Goal: Find specific page/section

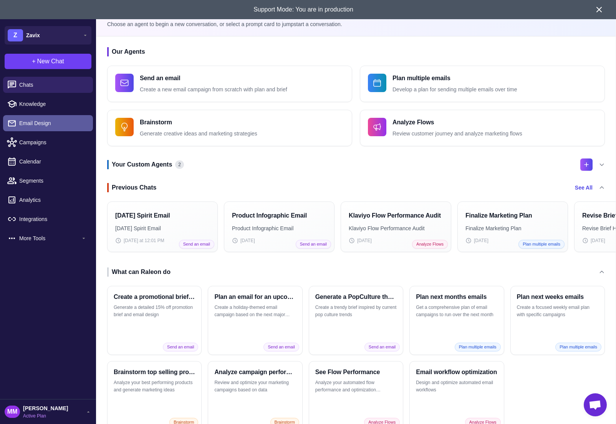
click at [43, 119] on span "Email Design" at bounding box center [53, 123] width 68 height 8
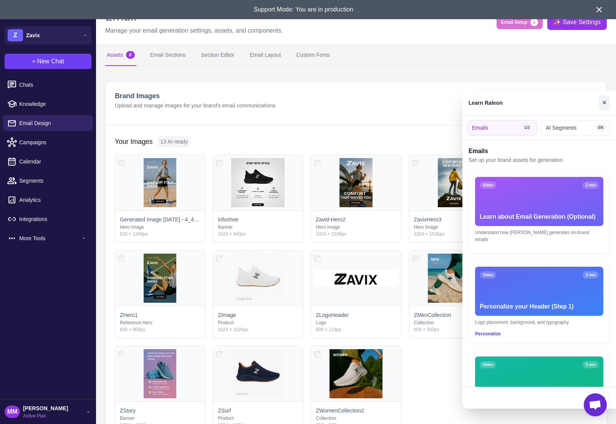
click at [606, 102] on button "✕" at bounding box center [604, 102] width 11 height 15
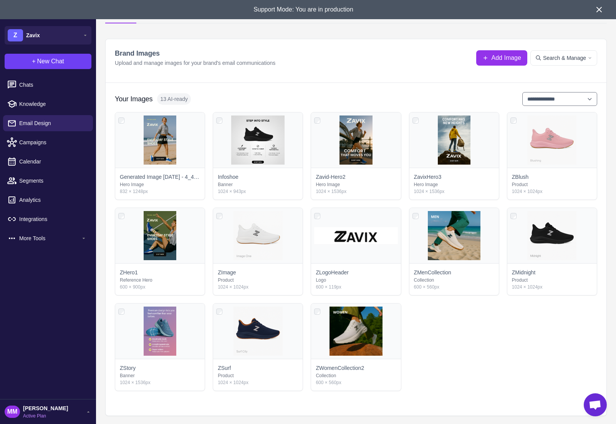
scroll to position [43, 0]
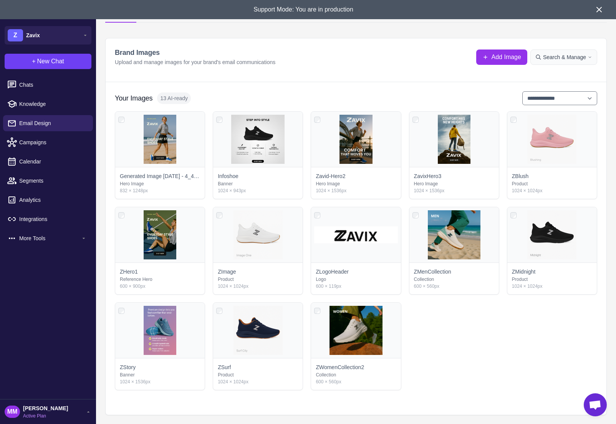
click at [561, 60] on span "Search & Manage" at bounding box center [564, 57] width 43 height 8
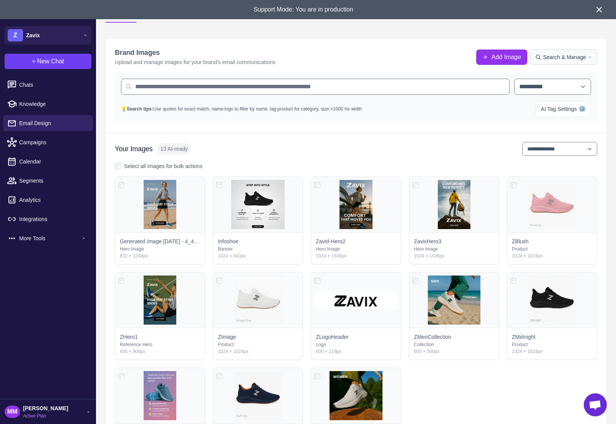
click at [561, 60] on span "Search & Manage" at bounding box center [564, 57] width 43 height 8
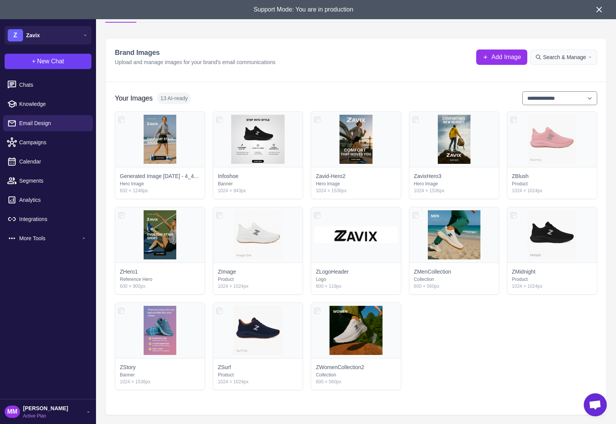
click at [579, 56] on span "Search & Manage" at bounding box center [564, 57] width 43 height 8
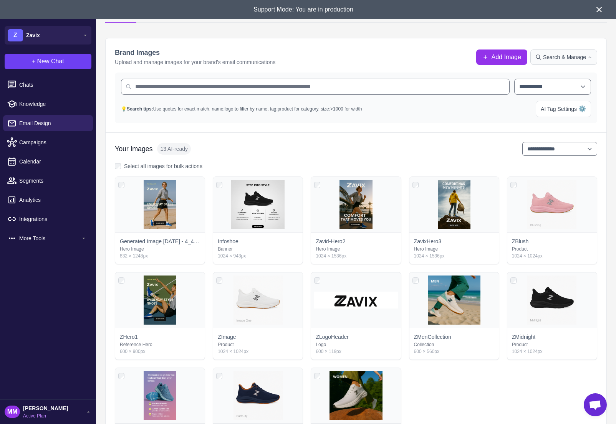
click at [582, 60] on span "Search & Manage" at bounding box center [564, 57] width 43 height 8
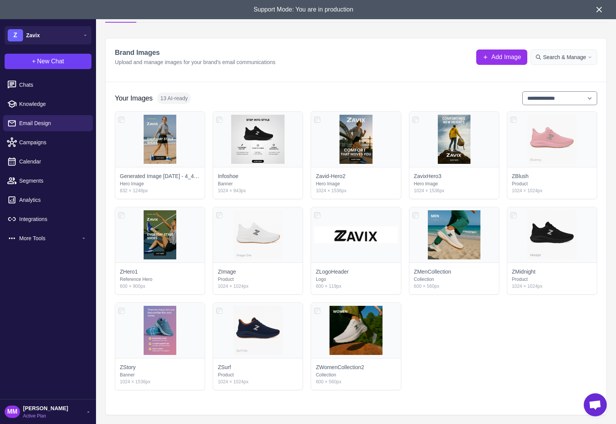
click at [582, 60] on span "Search & Manage" at bounding box center [564, 57] width 43 height 8
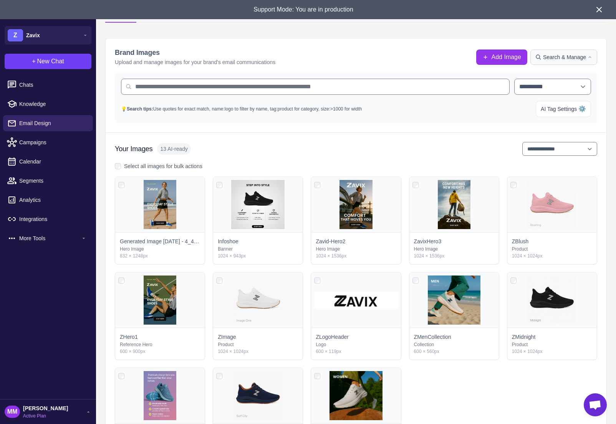
click at [582, 60] on span "Search & Manage" at bounding box center [564, 57] width 43 height 8
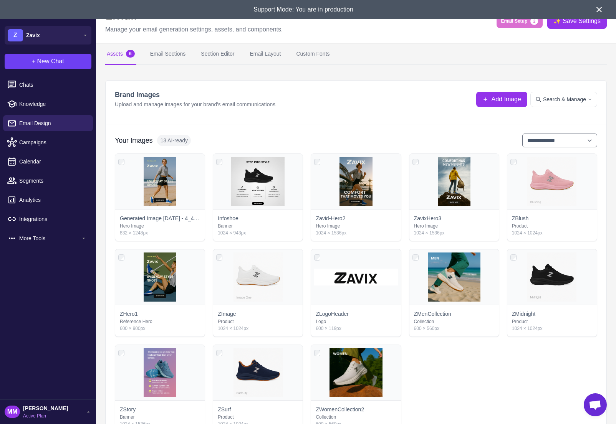
scroll to position [0, 0]
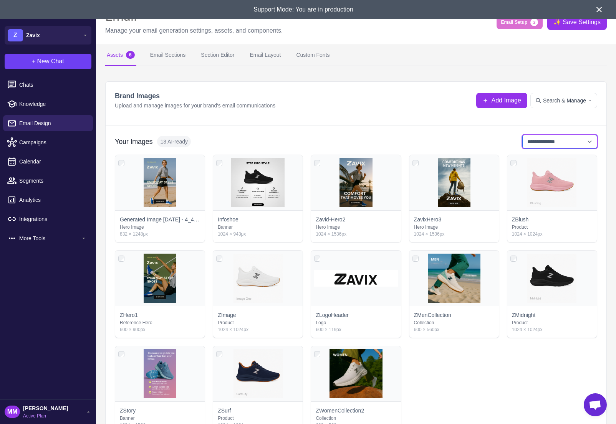
click at [552, 135] on select "**********" at bounding box center [559, 142] width 75 height 14
click at [522, 135] on select "**********" at bounding box center [559, 142] width 75 height 14
drag, startPoint x: 552, startPoint y: 134, endPoint x: 549, endPoint y: 140, distance: 6.0
click at [549, 140] on select "**********" at bounding box center [559, 142] width 75 height 14
click at [522, 135] on select "**********" at bounding box center [559, 142] width 75 height 14
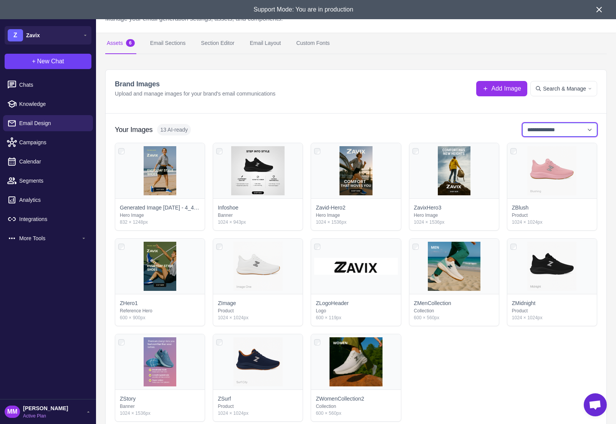
scroll to position [19, 0]
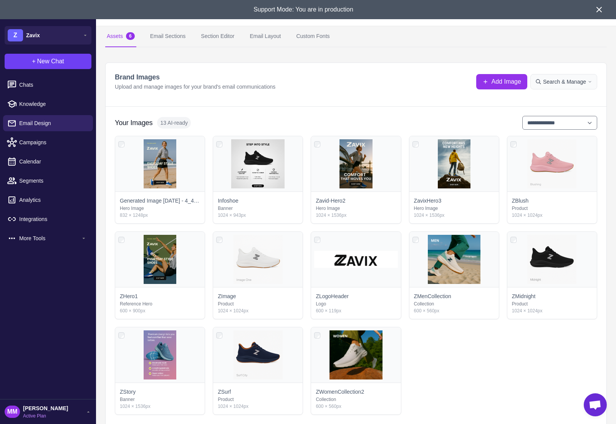
click at [554, 87] on button "Search & Manage" at bounding box center [563, 81] width 67 height 15
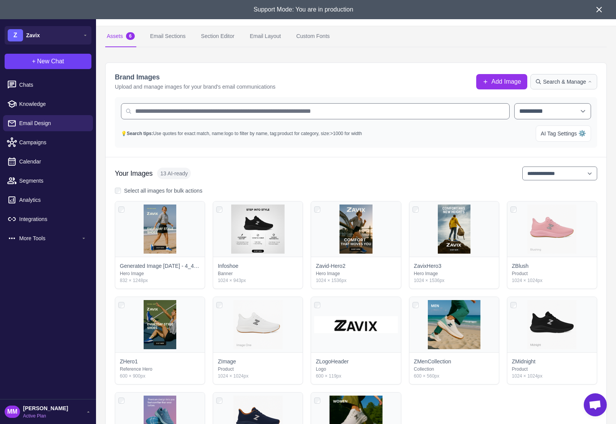
click at [558, 88] on button "Search & Manage" at bounding box center [563, 81] width 67 height 15
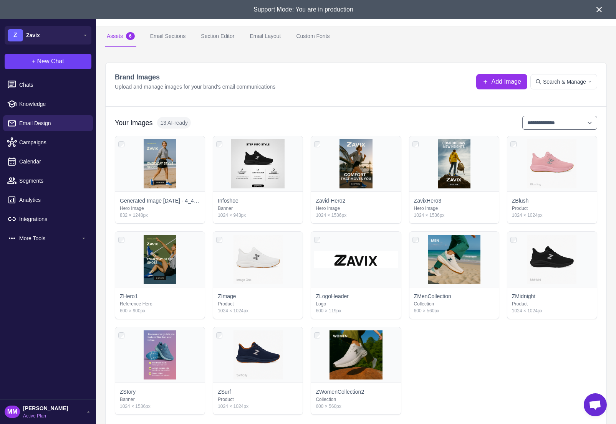
scroll to position [0, 0]
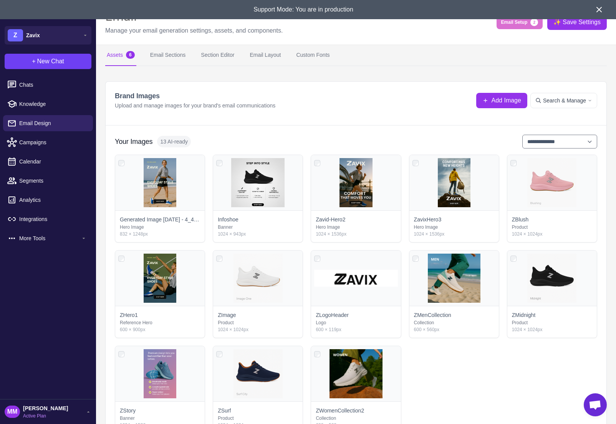
click at [600, 8] on icon at bounding box center [598, 9] width 9 height 9
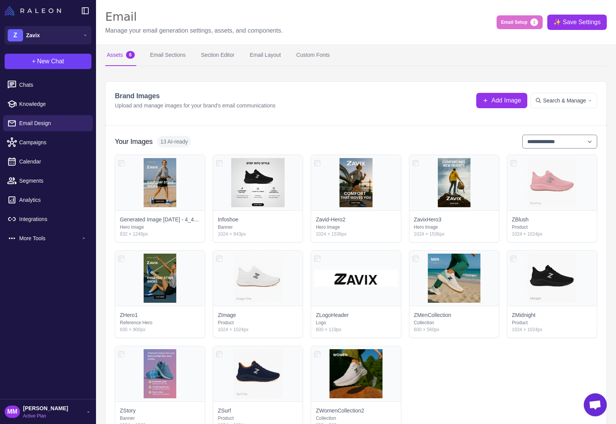
click at [46, 14] on img at bounding box center [33, 10] width 56 height 9
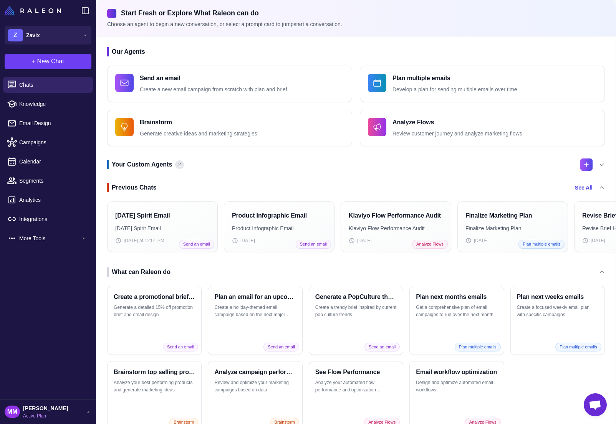
click at [604, 186] on icon at bounding box center [602, 188] width 6 height 6
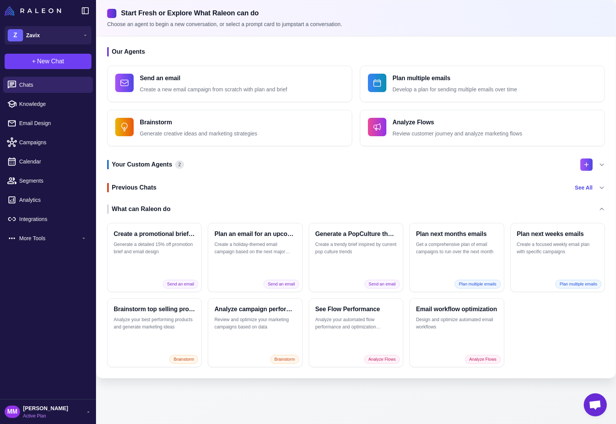
click at [599, 162] on icon at bounding box center [602, 165] width 6 height 6
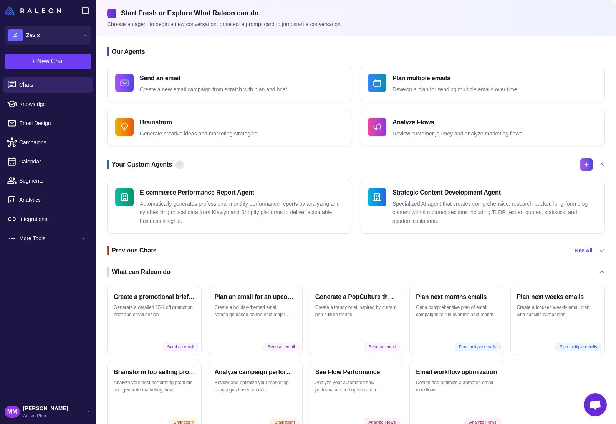
click at [603, 163] on icon at bounding box center [602, 165] width 6 height 6
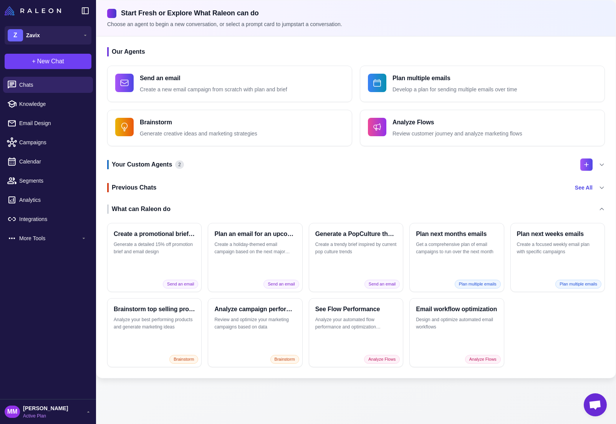
click at [31, 273] on div "Chats Knowledge Email Design Campaigns Calendar Segments Analytics Integrations…" at bounding box center [48, 237] width 96 height 326
